Goal: Information Seeking & Learning: Learn about a topic

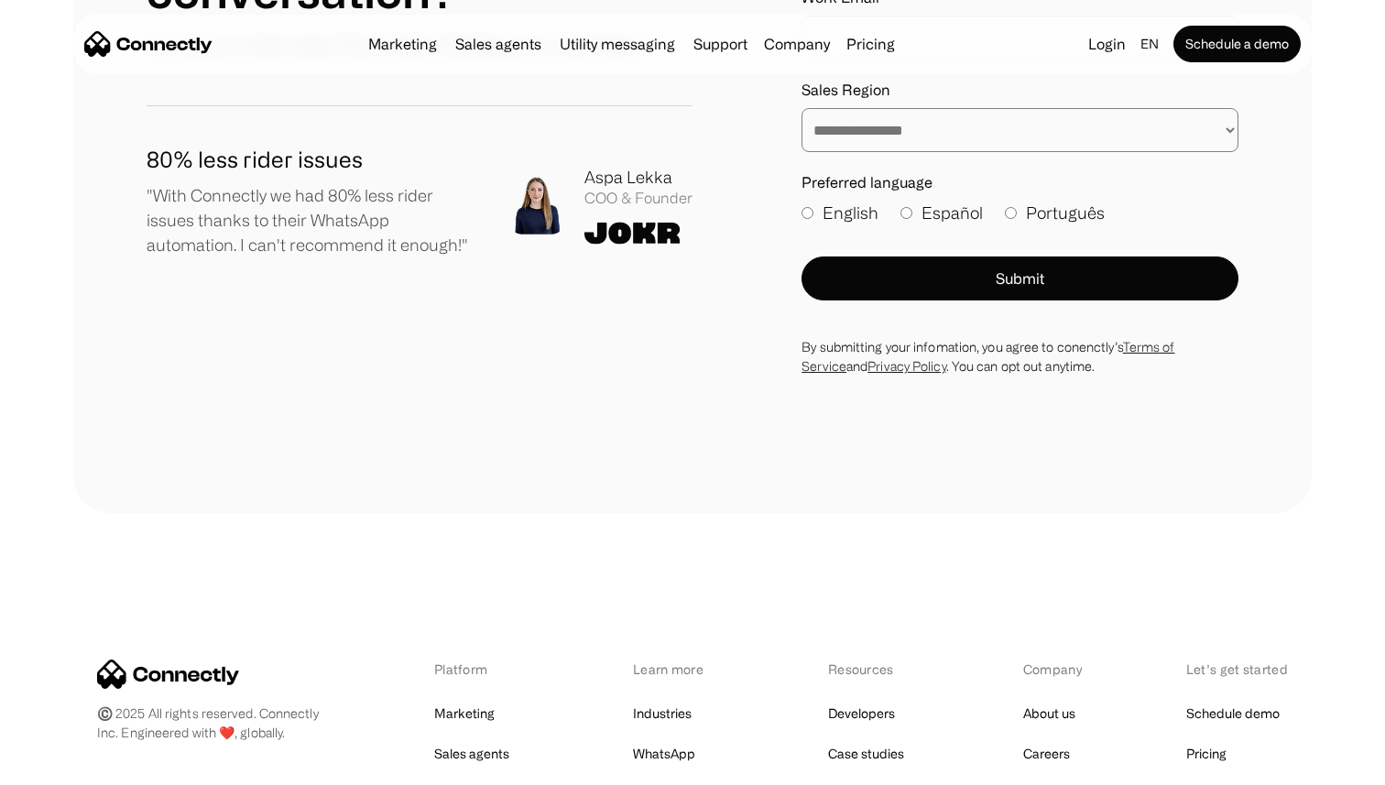
scroll to position [10084, 0]
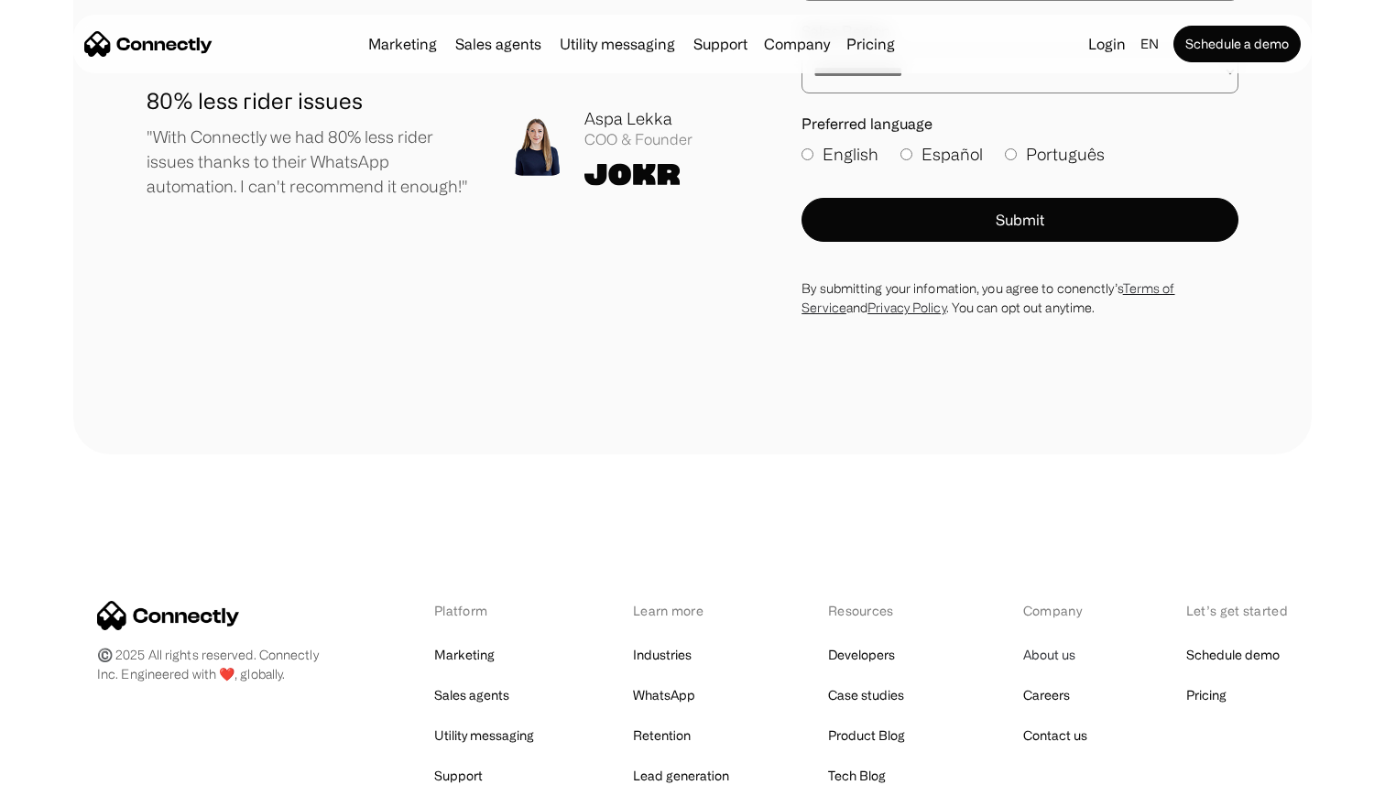
click at [1058, 642] on link "About us" at bounding box center [1049, 655] width 52 height 26
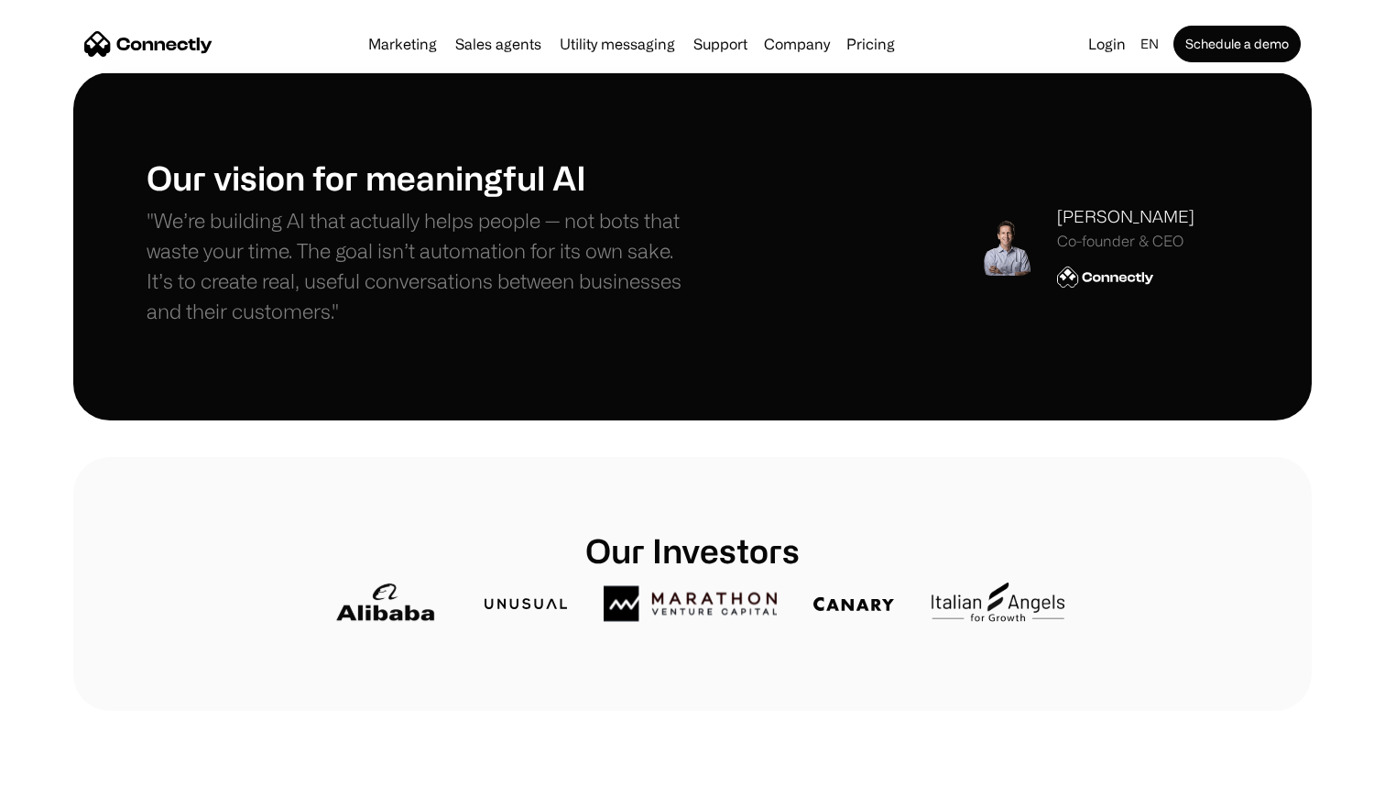
scroll to position [543, 0]
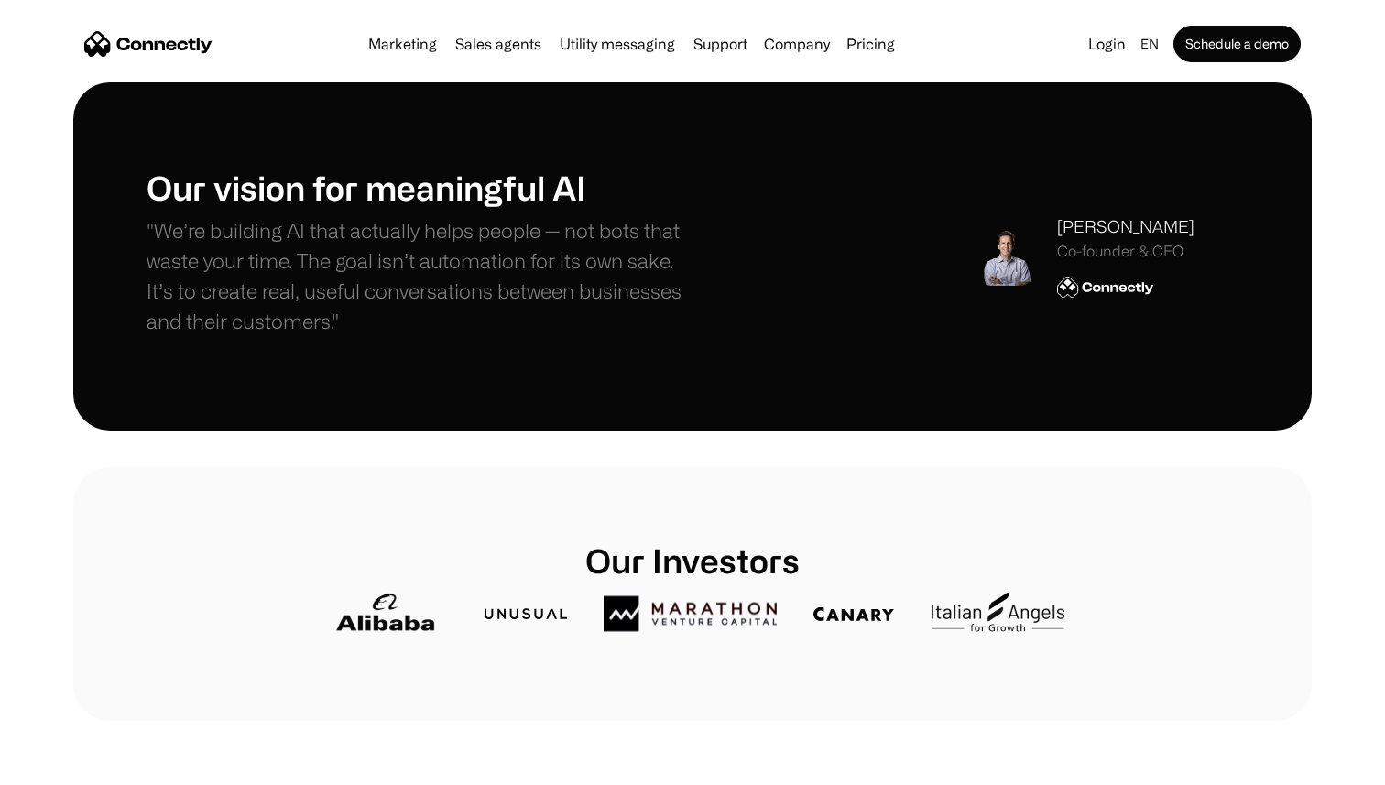
click at [1027, 248] on img at bounding box center [1006, 256] width 59 height 59
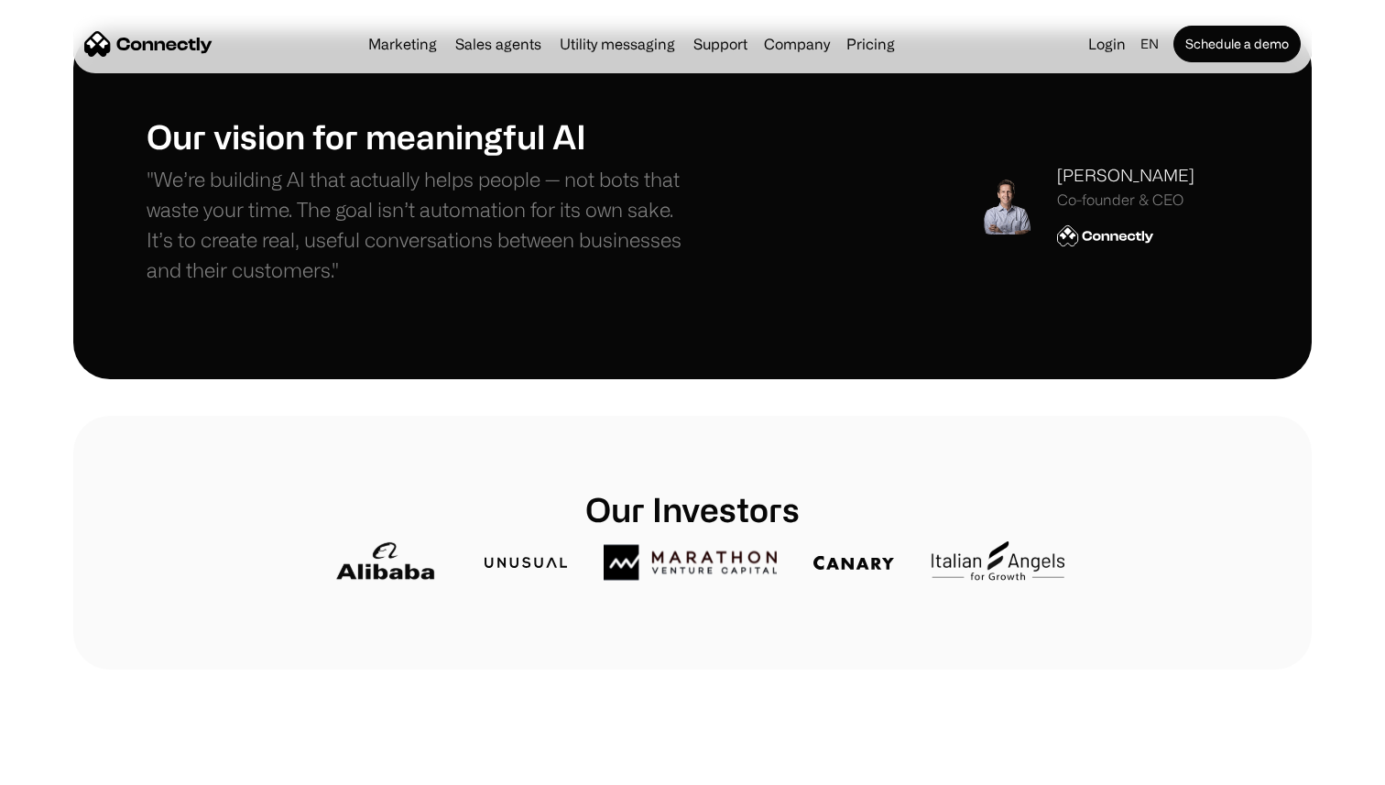
scroll to position [622, 0]
